Goal: Feedback & Contribution: Contribute content

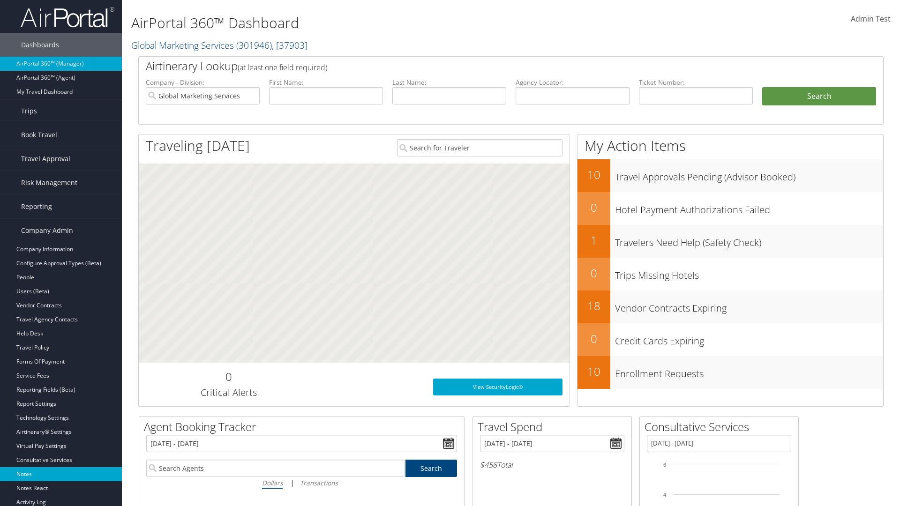
click at [61, 474] on link "Notes" at bounding box center [61, 474] width 122 height 14
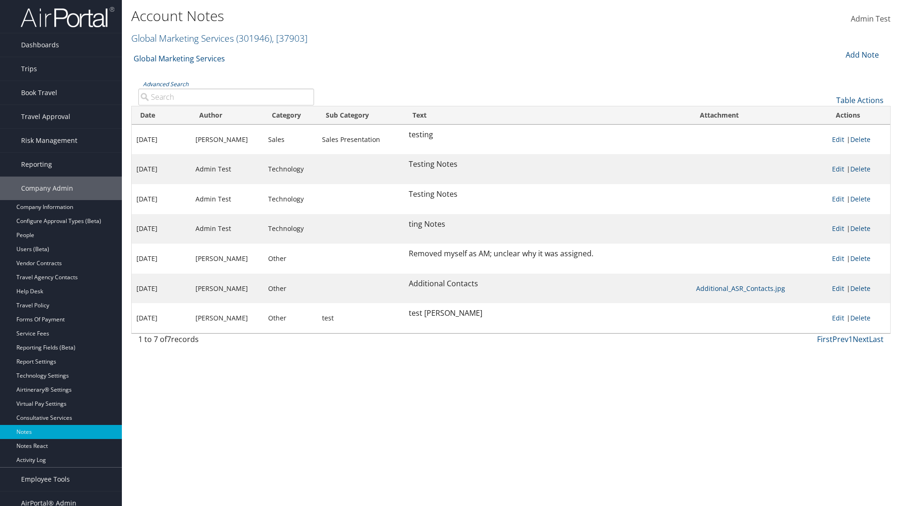
click at [861, 54] on div "Add Note" at bounding box center [861, 54] width 45 height 11
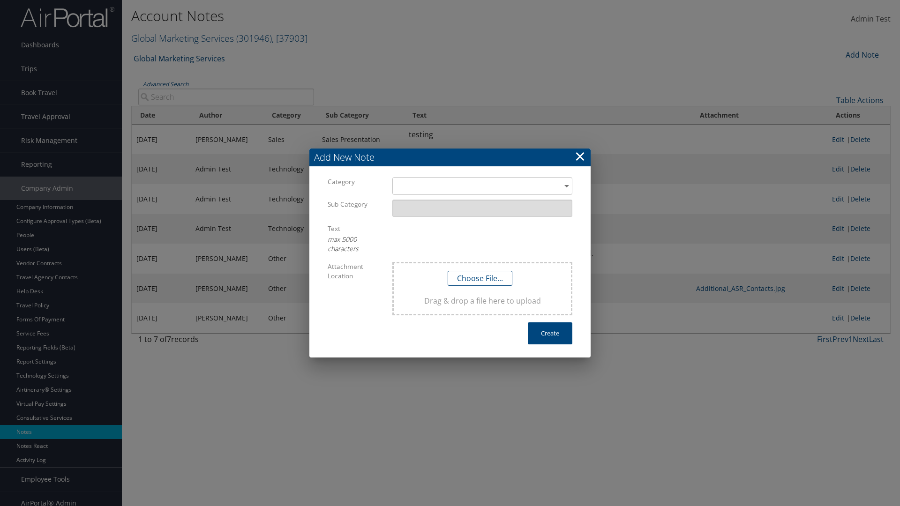
click at [450, 158] on h3 "Add New Note" at bounding box center [449, 158] width 281 height 18
click at [482, 186] on div "​" at bounding box center [482, 185] width 180 height 17
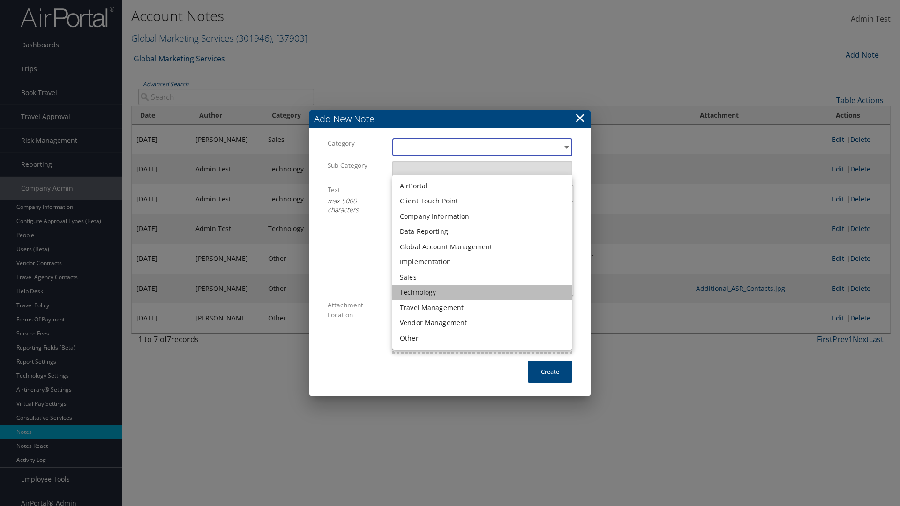
click at [482, 293] on li "Technology" at bounding box center [482, 292] width 180 height 15
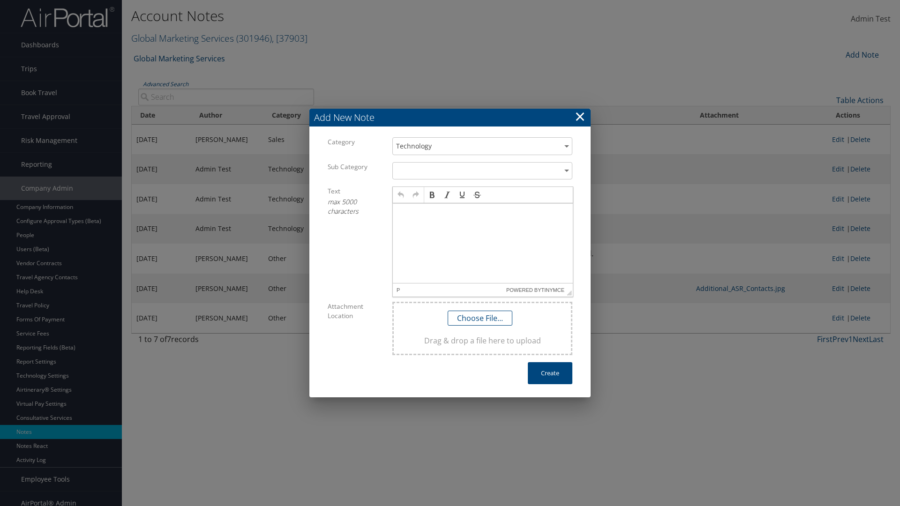
click at [483, 212] on p at bounding box center [483, 213] width 173 height 8
click at [550, 373] on button "Create" at bounding box center [550, 373] width 45 height 22
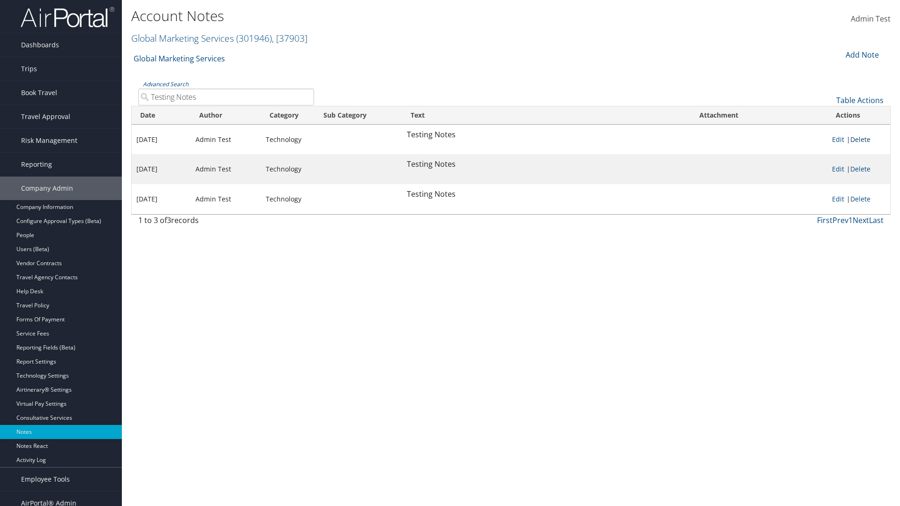
type input "Testing Notes"
click at [862, 139] on link "Delete" at bounding box center [860, 139] width 20 height 9
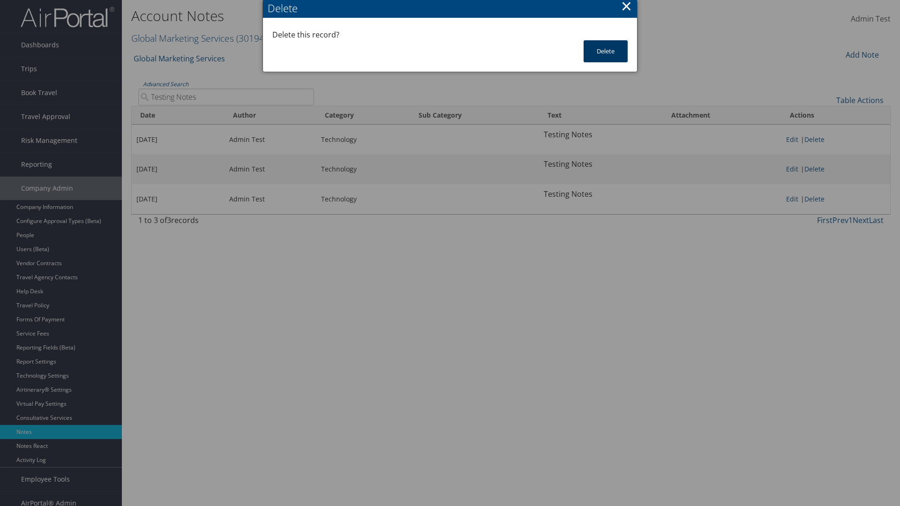
click at [606, 51] on button "Delete" at bounding box center [606, 51] width 44 height 22
